Goal: Navigation & Orientation: Find specific page/section

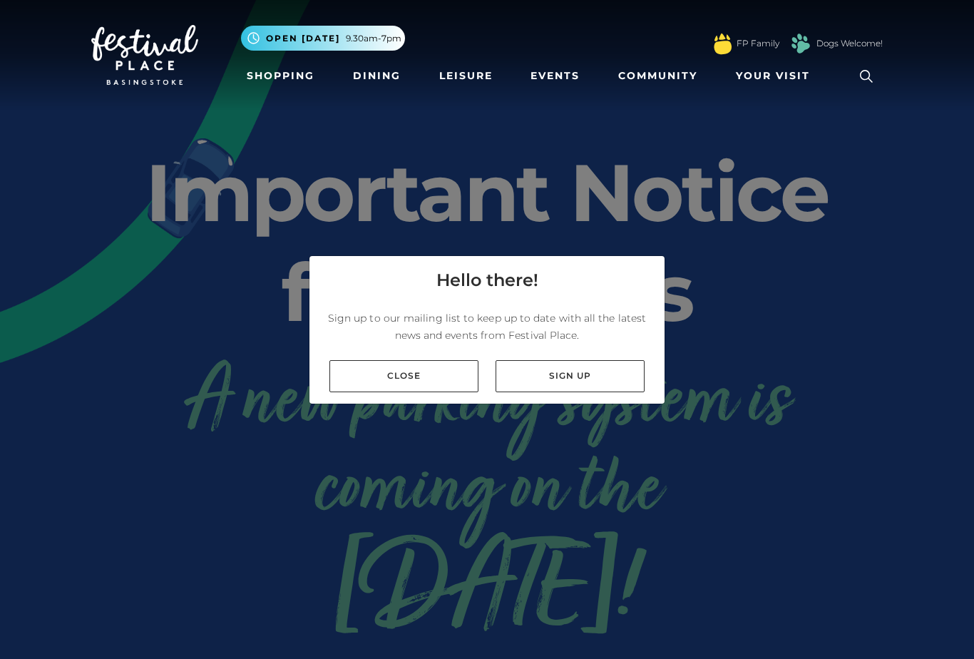
click at [403, 385] on link "Close" at bounding box center [403, 376] width 149 height 32
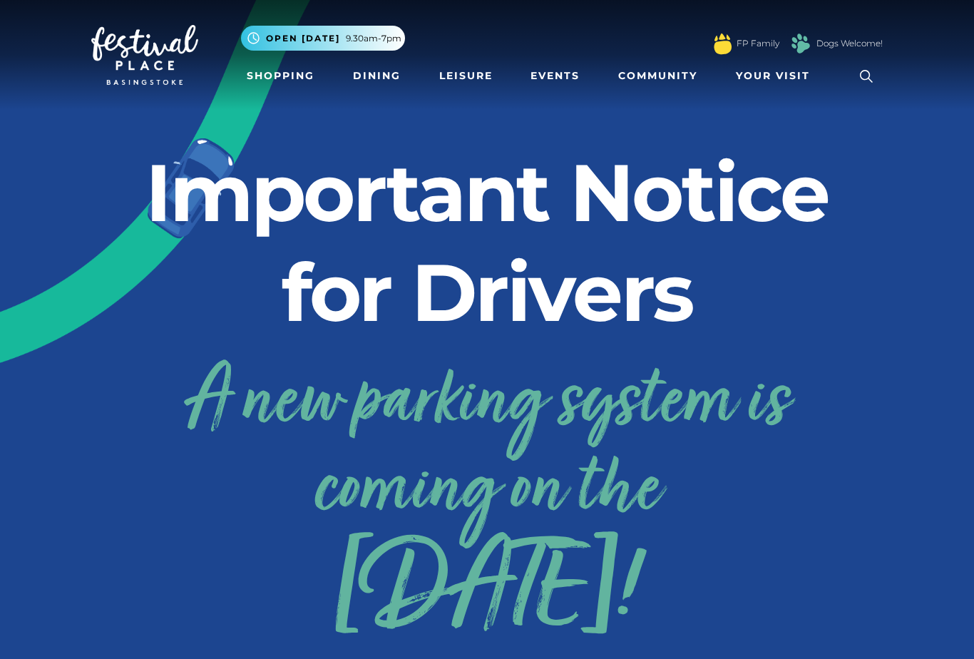
click at [275, 77] on link "Shopping" at bounding box center [280, 76] width 79 height 26
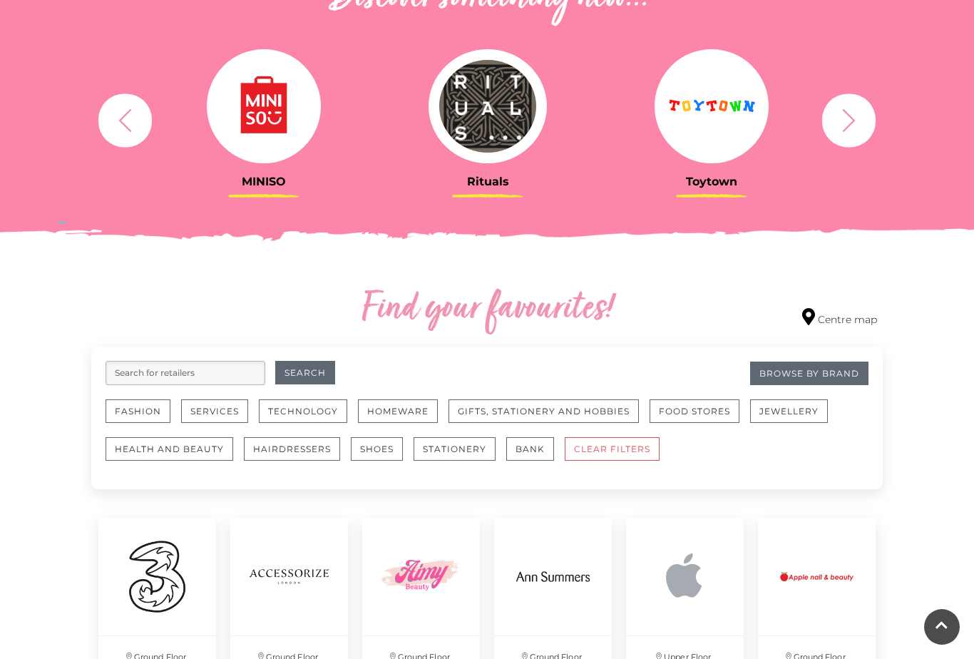
scroll to position [553, 0]
click at [161, 373] on input "search" at bounding box center [185, 372] width 160 height 24
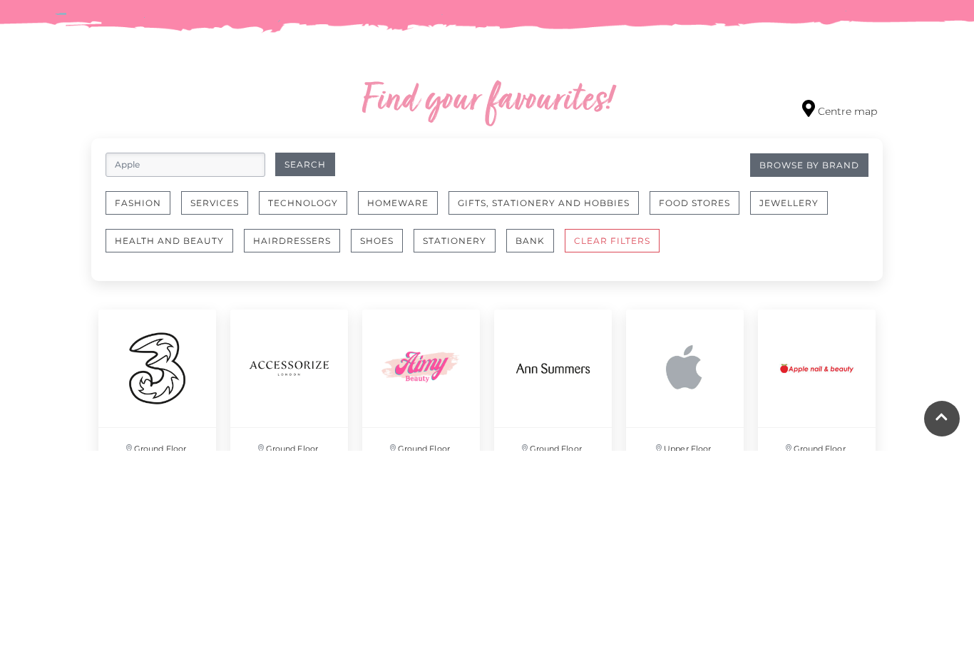
type input "Apple"
click at [306, 361] on button "Search" at bounding box center [305, 373] width 60 height 24
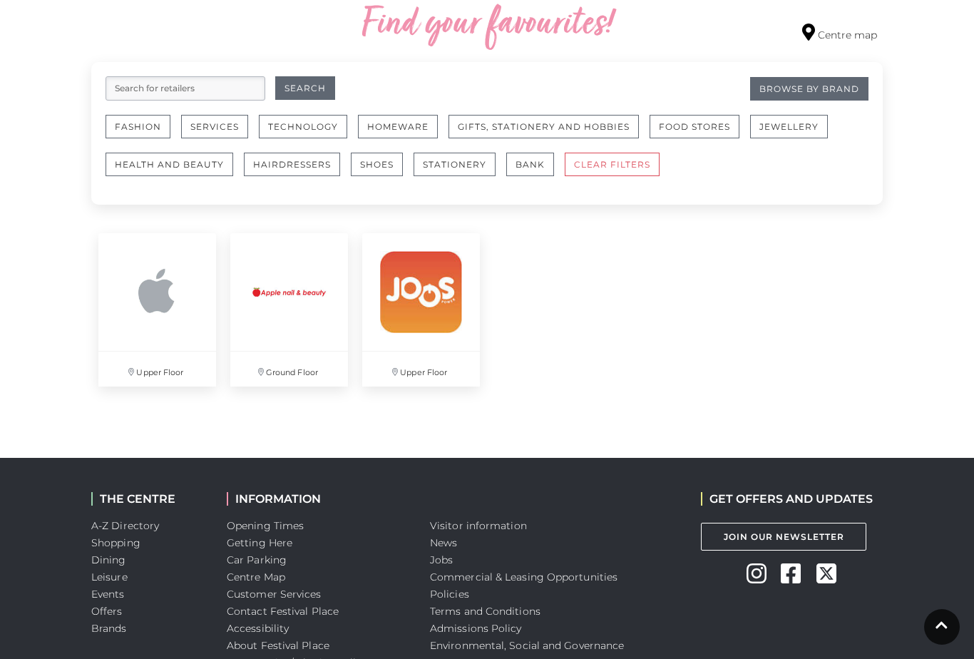
scroll to position [813, 0]
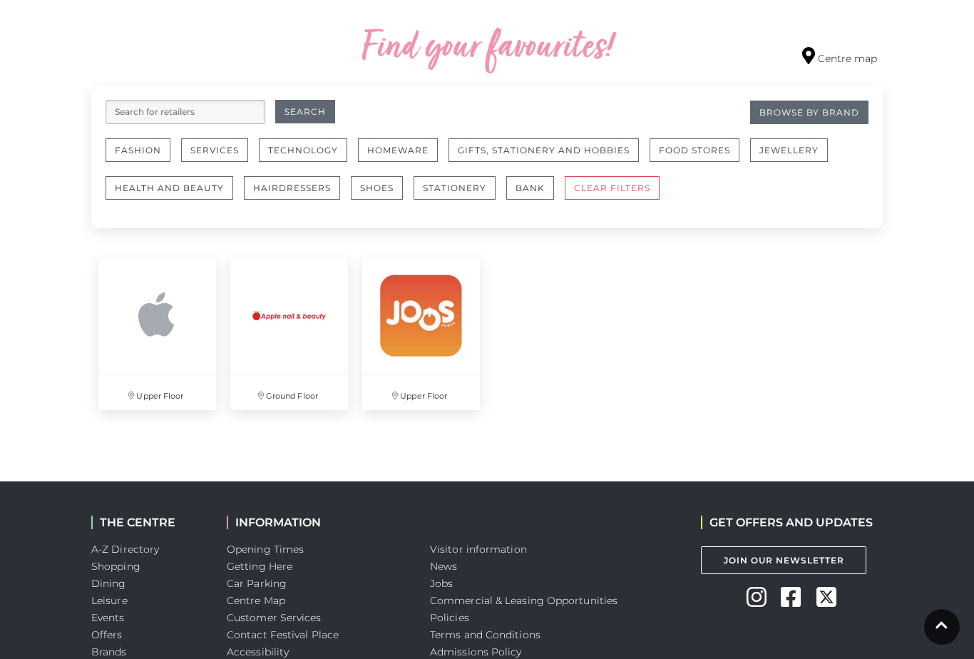
click at [160, 302] on img at bounding box center [157, 316] width 118 height 118
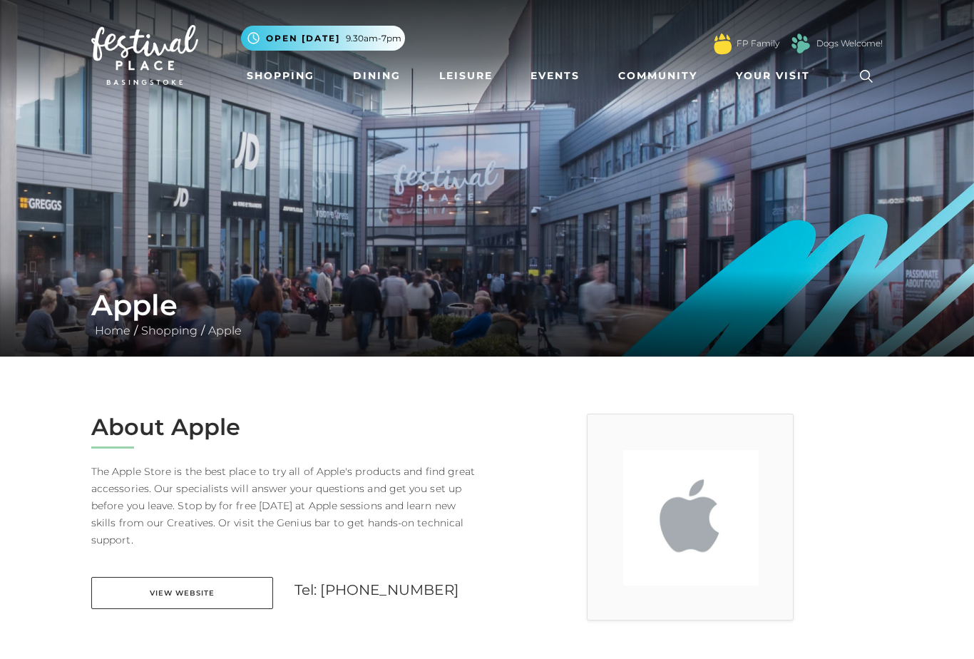
click at [202, 577] on link "View Website" at bounding box center [182, 593] width 182 height 32
